Goal: Navigation & Orientation: Find specific page/section

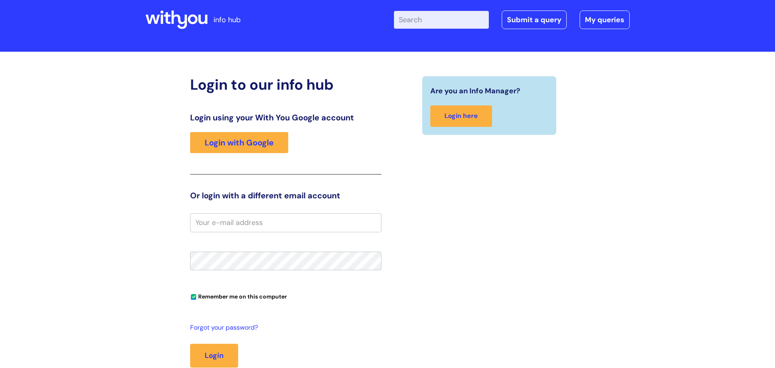
scroll to position [13, 0]
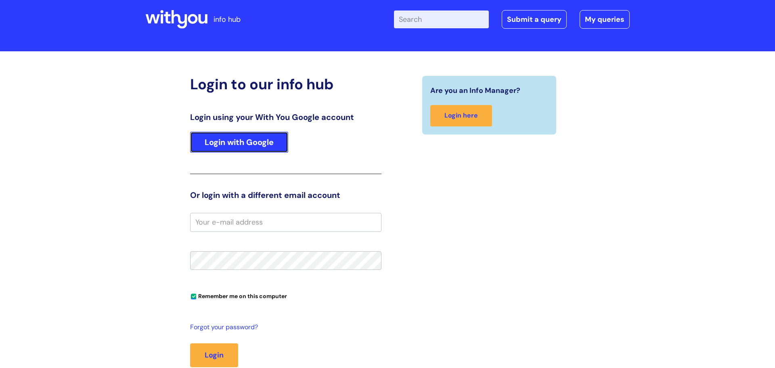
click at [221, 144] on link "Login with Google" at bounding box center [239, 142] width 98 height 21
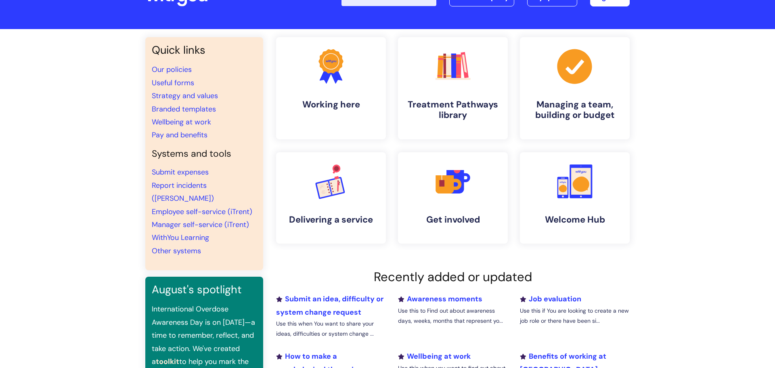
scroll to position [31, 0]
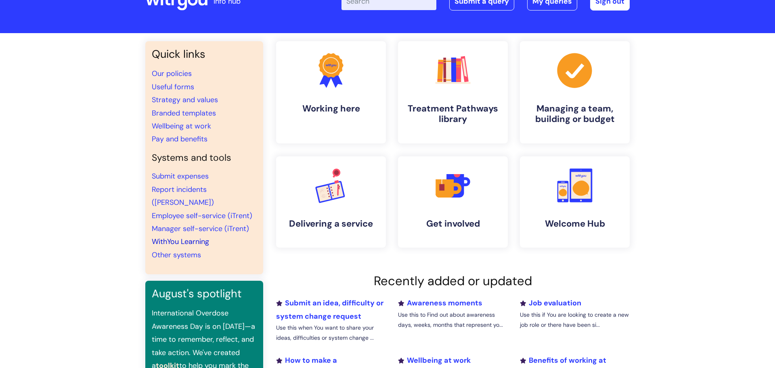
click at [180, 236] on link "WithYou Learning" at bounding box center [180, 241] width 57 height 10
click at [216, 211] on link "Employee self-service (iTrent)" at bounding box center [202, 216] width 100 height 10
click at [171, 112] on link "Branded templates" at bounding box center [184, 113] width 64 height 10
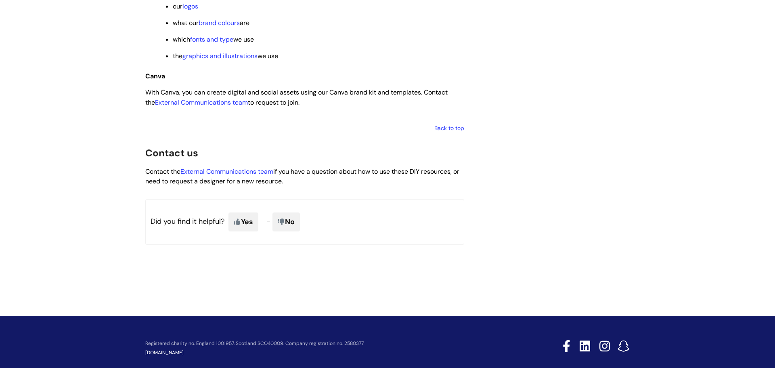
scroll to position [1319, 0]
